Goal: Task Accomplishment & Management: Manage account settings

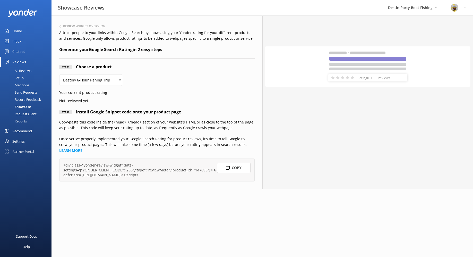
select select "147695"
click at [20, 41] on div "Inbox" at bounding box center [16, 41] width 9 height 10
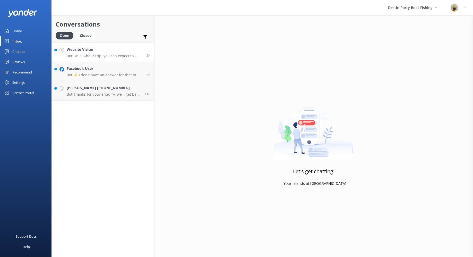
click at [100, 52] on h4 "Website Visitor" at bounding box center [105, 50] width 76 height 6
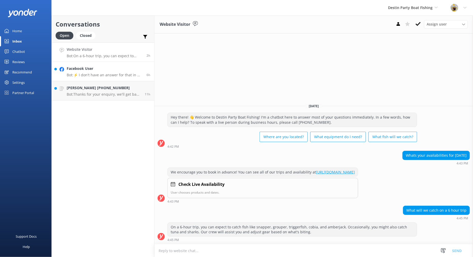
click at [105, 71] on h4 "Facebook User" at bounding box center [105, 69] width 76 height 6
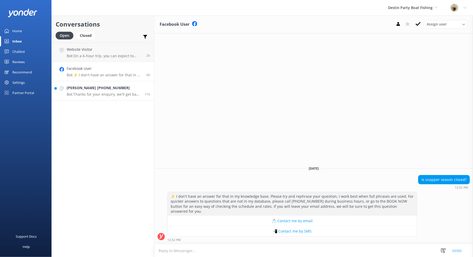
click at [122, 93] on p "Bot: Thanks for your enquiry, we'll get back to you as soon as we can during op…" at bounding box center [104, 94] width 74 height 5
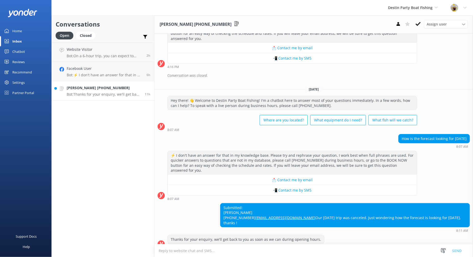
scroll to position [83, 0]
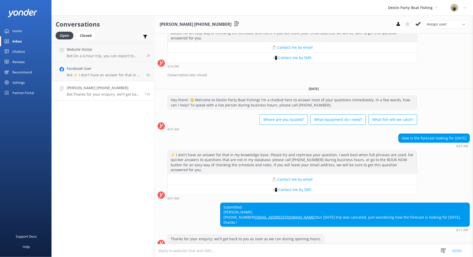
click at [23, 49] on div "Chatbot" at bounding box center [18, 51] width 13 height 10
